Goal: Information Seeking & Learning: Learn about a topic

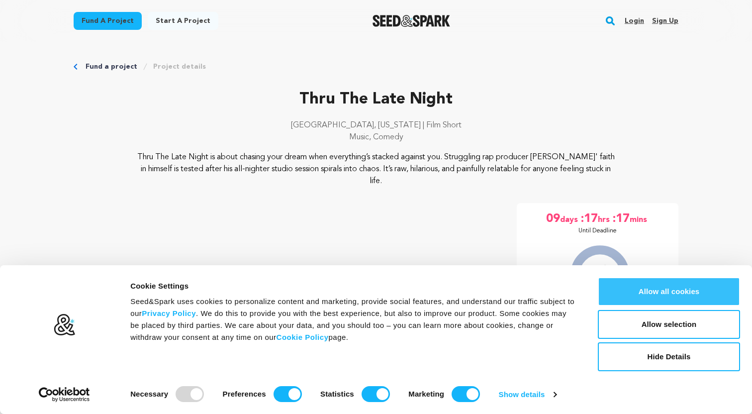
click at [679, 300] on button "Allow all cookies" at bounding box center [669, 291] width 142 height 29
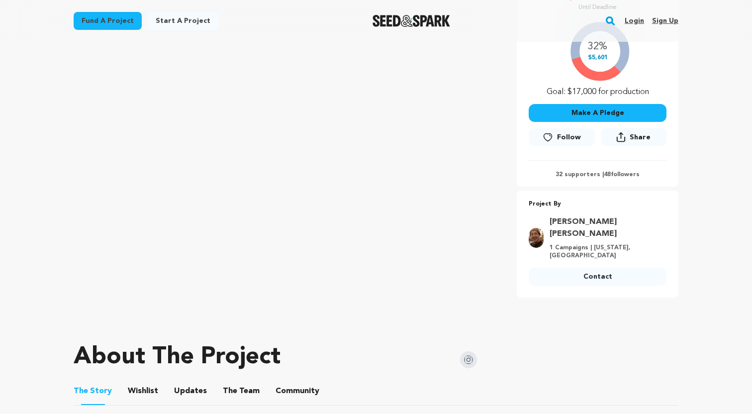
scroll to position [252, 0]
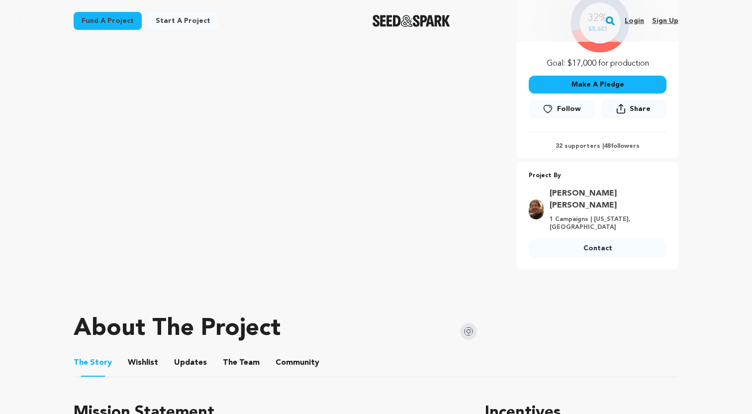
click at [581, 145] on p "32 supporters | 48 followers" at bounding box center [598, 146] width 138 height 8
click at [619, 144] on p "32 supporters | 48 followers" at bounding box center [598, 146] width 138 height 8
click at [619, 146] on p "32 supporters | 48 followers" at bounding box center [598, 146] width 138 height 8
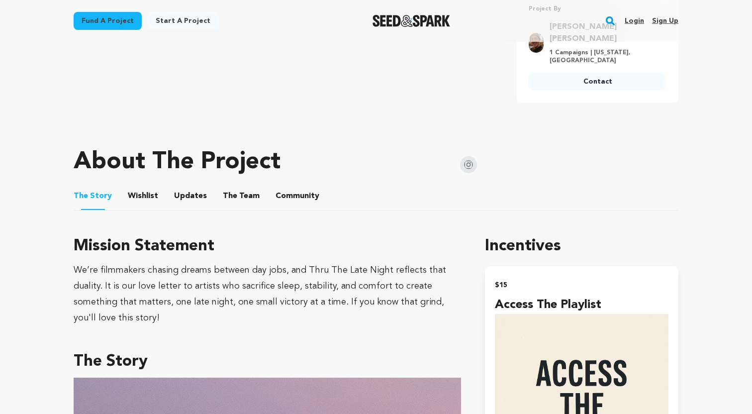
scroll to position [420, 0]
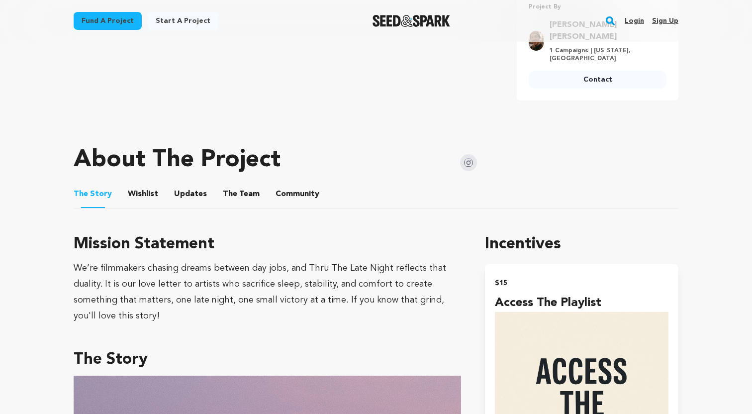
click at [139, 184] on button "Wishlist" at bounding box center [143, 196] width 24 height 24
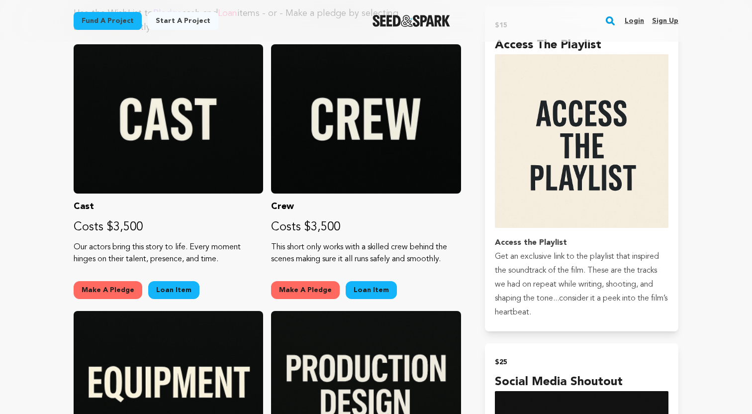
scroll to position [677, 0]
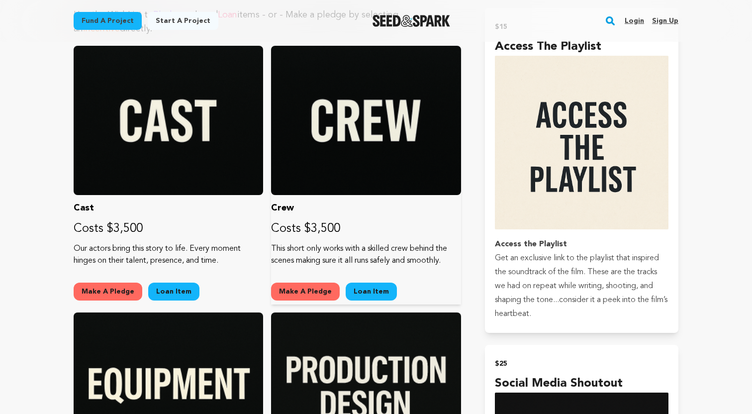
click at [372, 283] on link "Loan Item" at bounding box center [371, 292] width 51 height 18
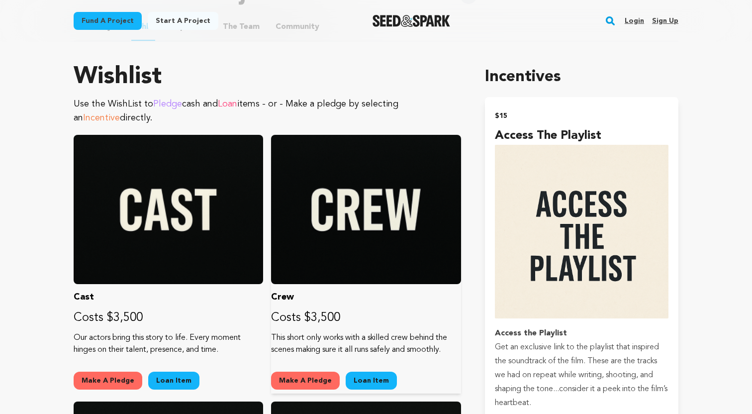
scroll to position [407, 0]
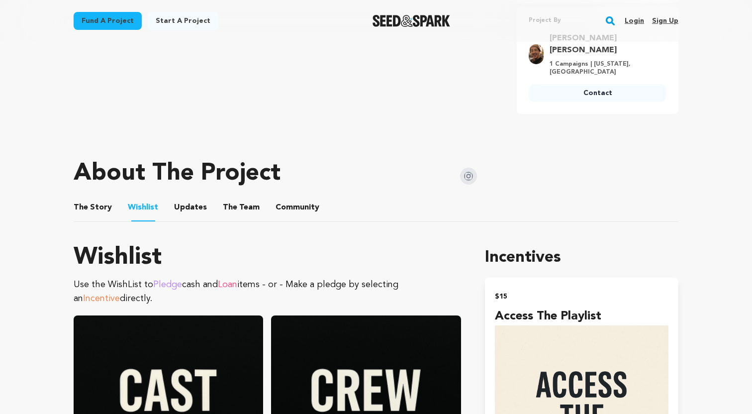
click at [189, 197] on button "Updates" at bounding box center [191, 209] width 24 height 24
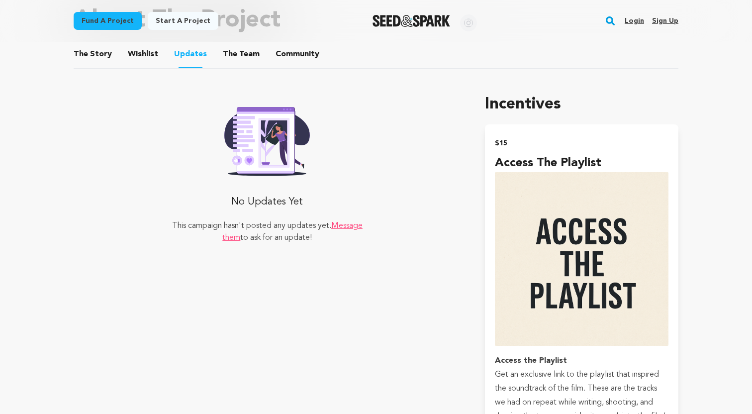
scroll to position [466, 0]
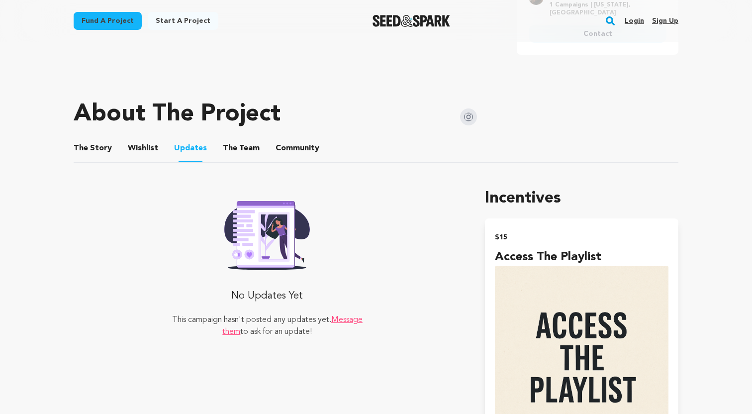
click at [236, 138] on button "The Team" at bounding box center [241, 150] width 24 height 24
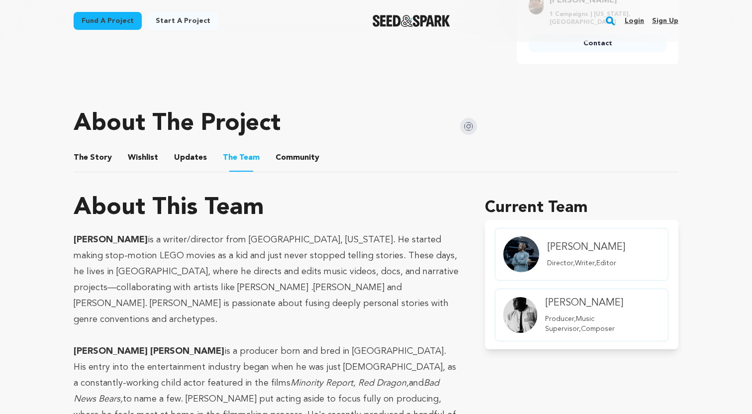
scroll to position [457, 0]
click at [300, 151] on button "Community" at bounding box center [298, 159] width 24 height 24
